Goal: Task Accomplishment & Management: Manage account settings

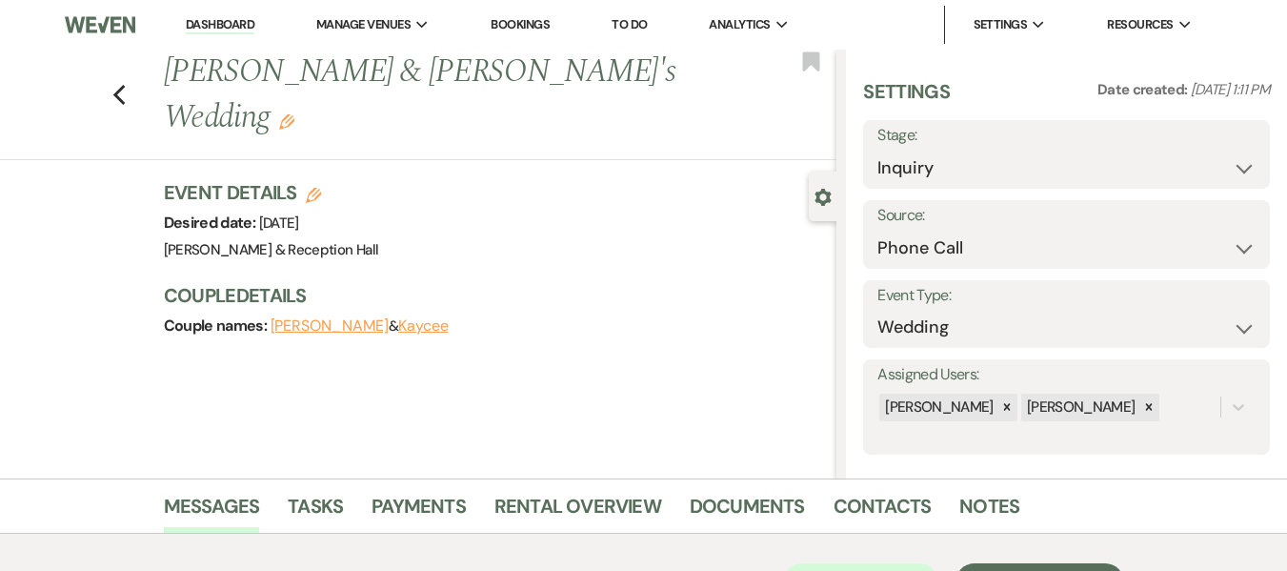
select select "22"
click at [122, 85] on use "button" at bounding box center [118, 95] width 12 height 21
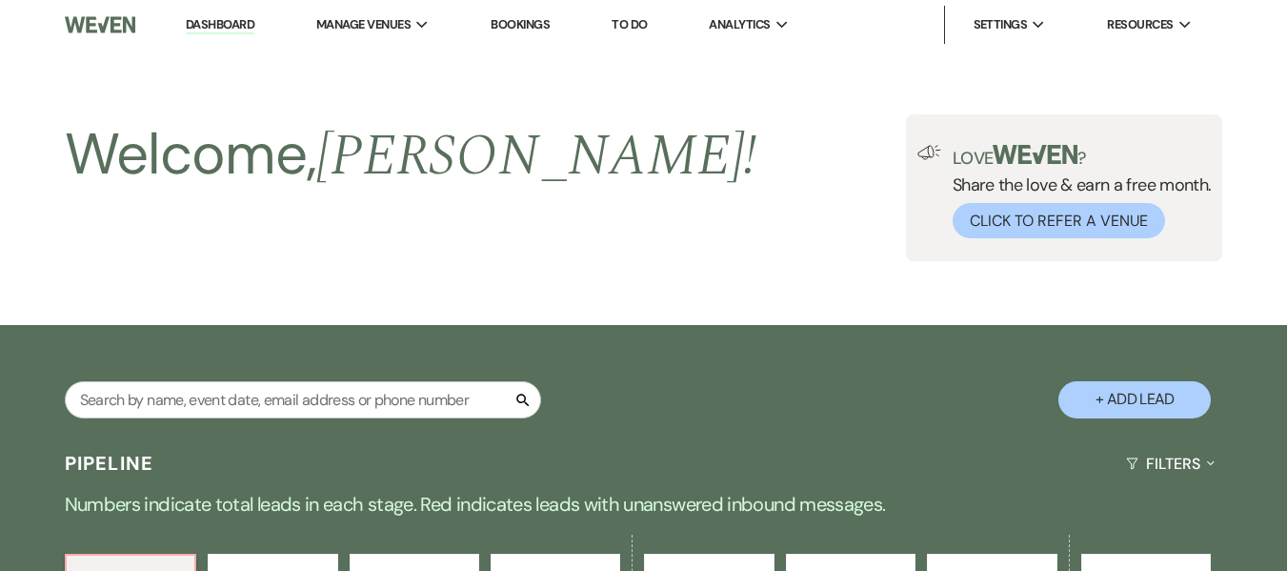
scroll to position [858, 0]
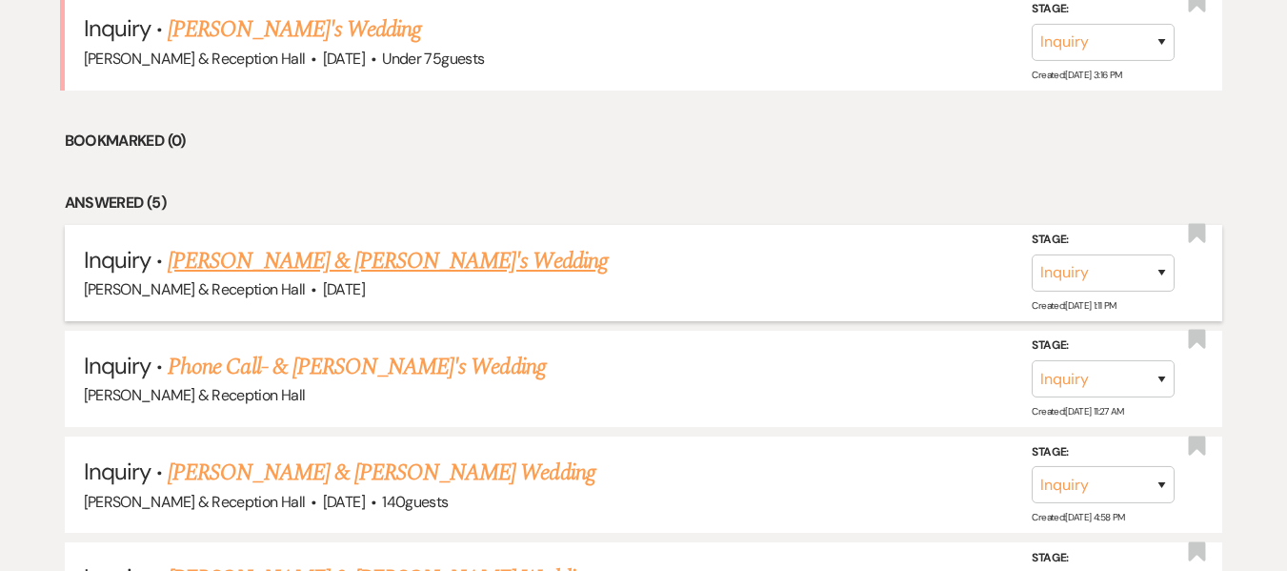
click at [273, 262] on link "[PERSON_NAME] & [PERSON_NAME]'s Wedding" at bounding box center [388, 261] width 440 height 34
select select "22"
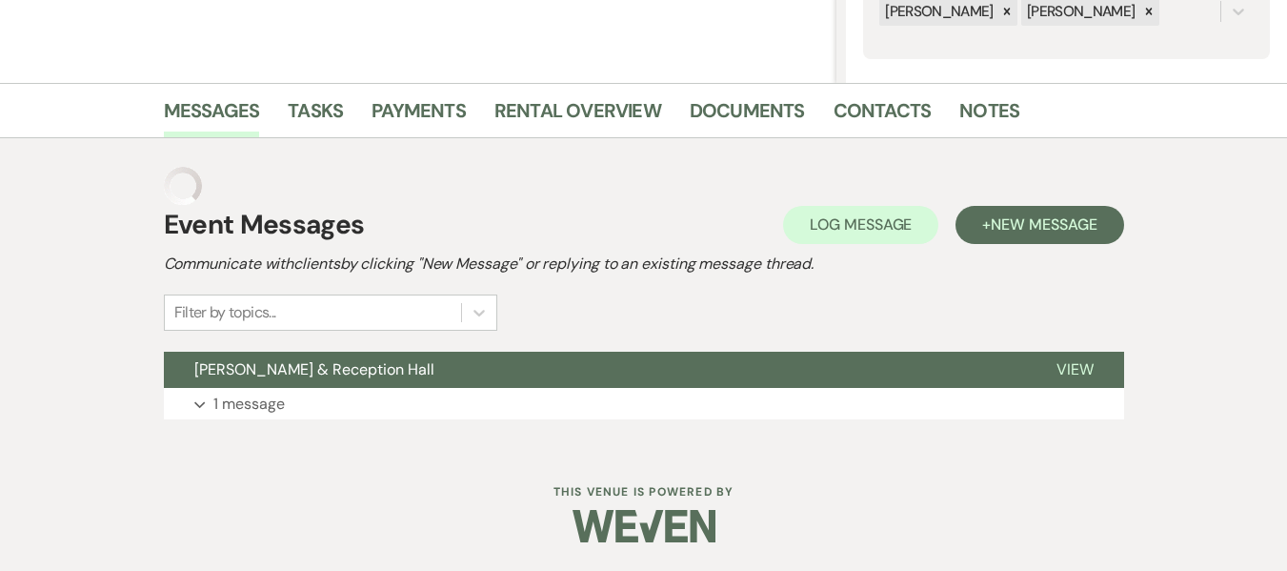
scroll to position [357, 0]
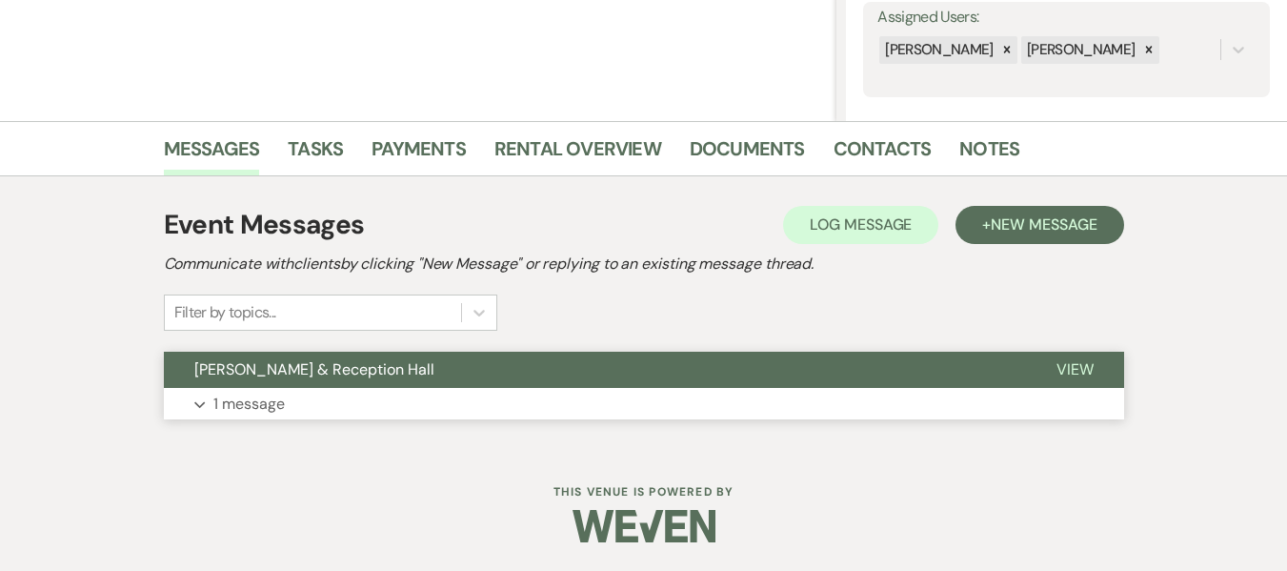
click at [251, 398] on p "1 message" at bounding box center [248, 404] width 71 height 25
click at [265, 414] on p "1 message" at bounding box center [248, 404] width 71 height 25
